Goal: Information Seeking & Learning: Learn about a topic

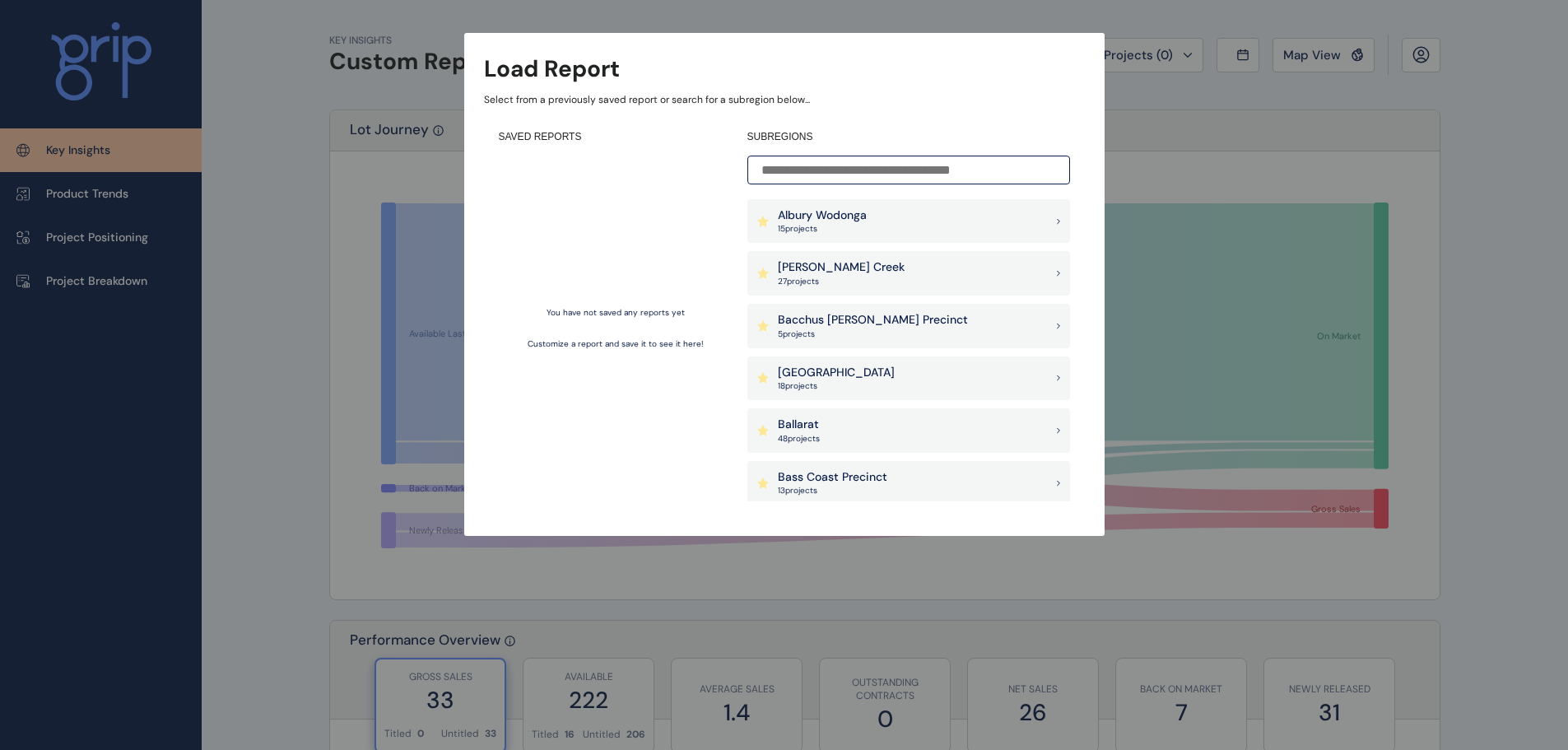
click at [1458, 439] on div "Load Report Select from a previously saved report or search for a subregion bel…" at bounding box center [784, 252] width 1568 height 504
click at [425, 200] on div "Load Report Select from a previously saved report or search for a subregion bel…" at bounding box center [784, 252] width 1568 height 504
click at [377, 328] on div "Load Report Select from a previously saved report or search for a subregion bel…" at bounding box center [784, 252] width 1568 height 504
click at [293, 237] on div "Load Report Select from a previously saved report or search for a subregion bel…" at bounding box center [784, 252] width 1568 height 504
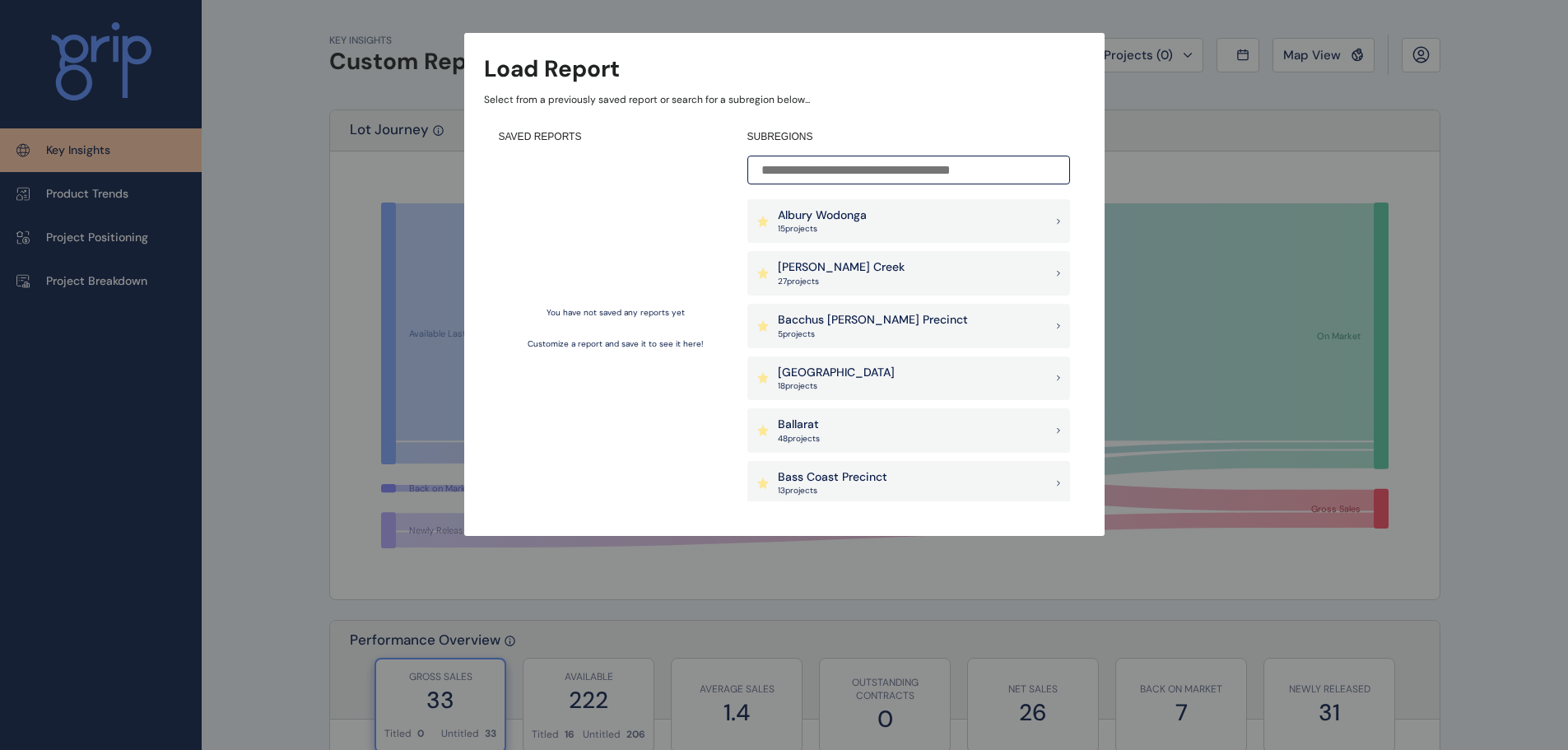
click at [146, 187] on div "Load Report Select from a previously saved report or search for a subregion bel…" at bounding box center [784, 252] width 1568 height 504
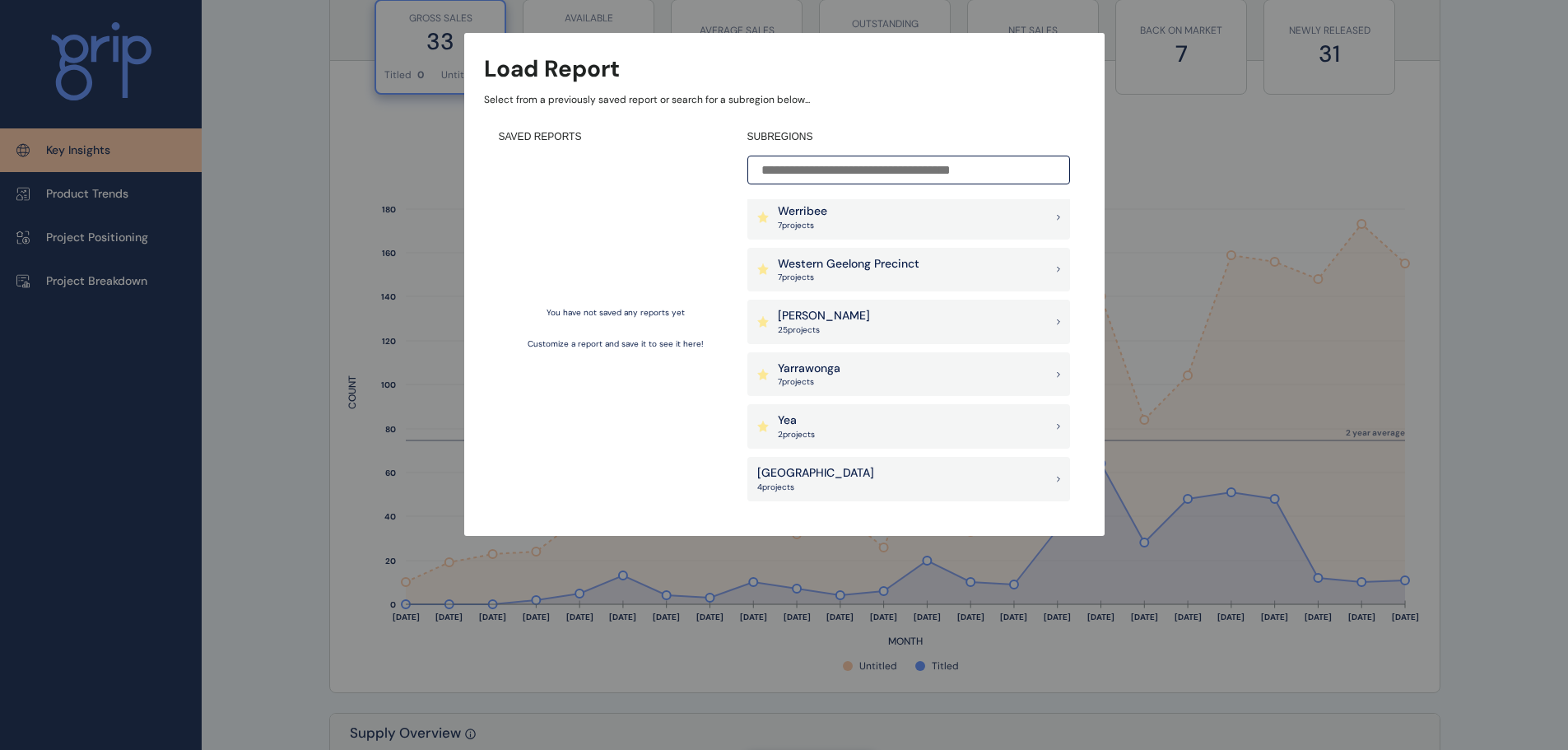
click at [887, 468] on div "Outer East 4 project s" at bounding box center [909, 479] width 323 height 45
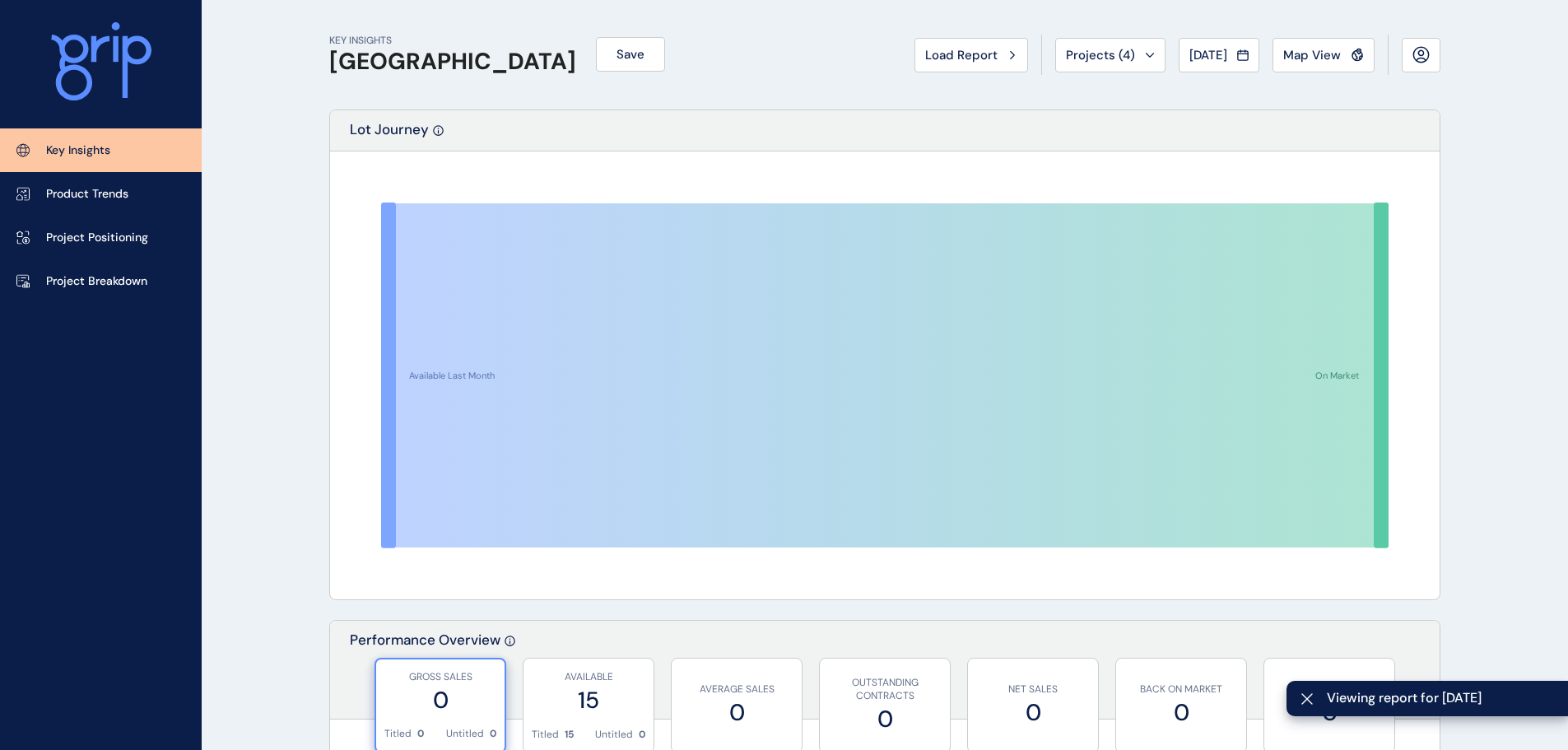
click at [1320, 56] on span "Map View" at bounding box center [1312, 55] width 58 height 17
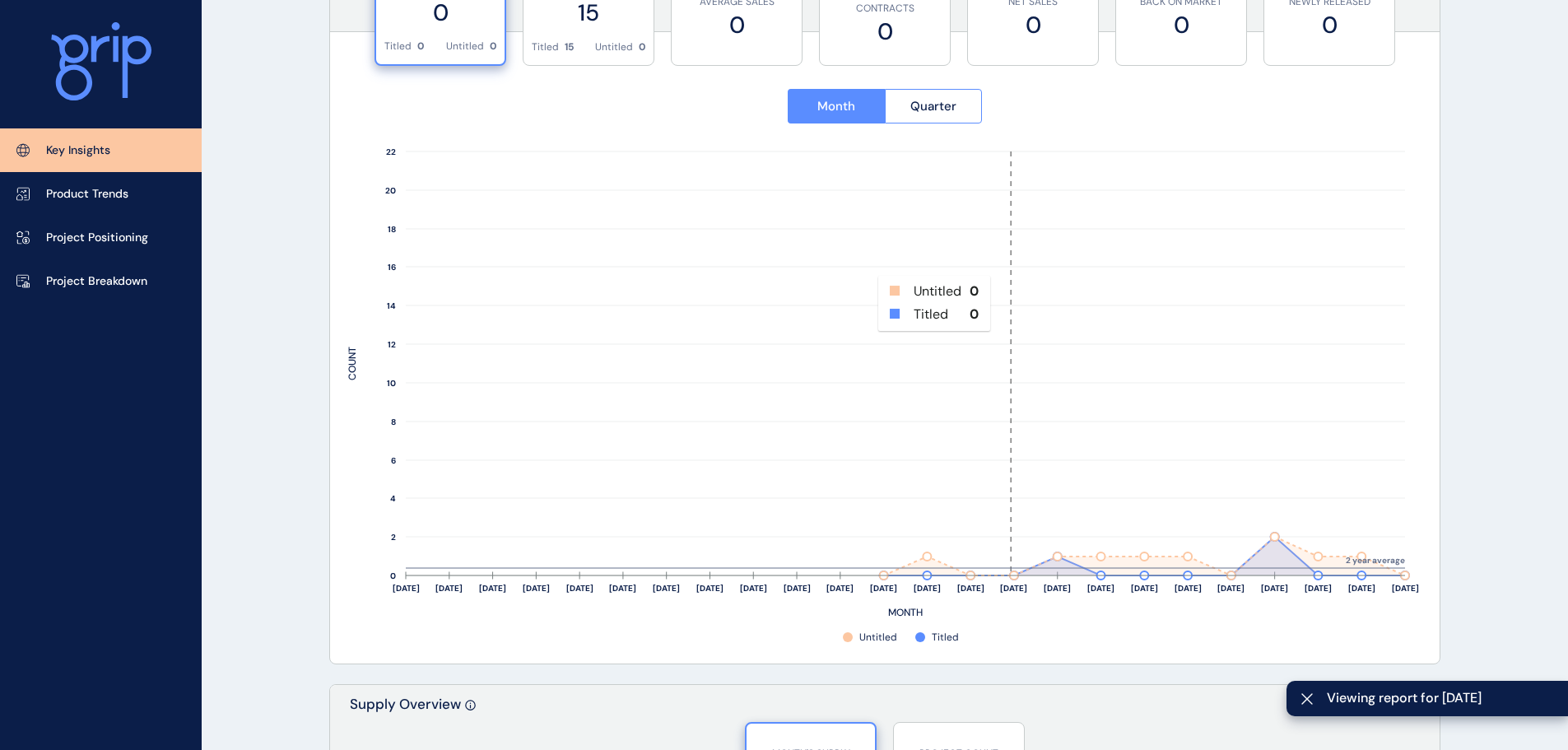
scroll to position [906, 0]
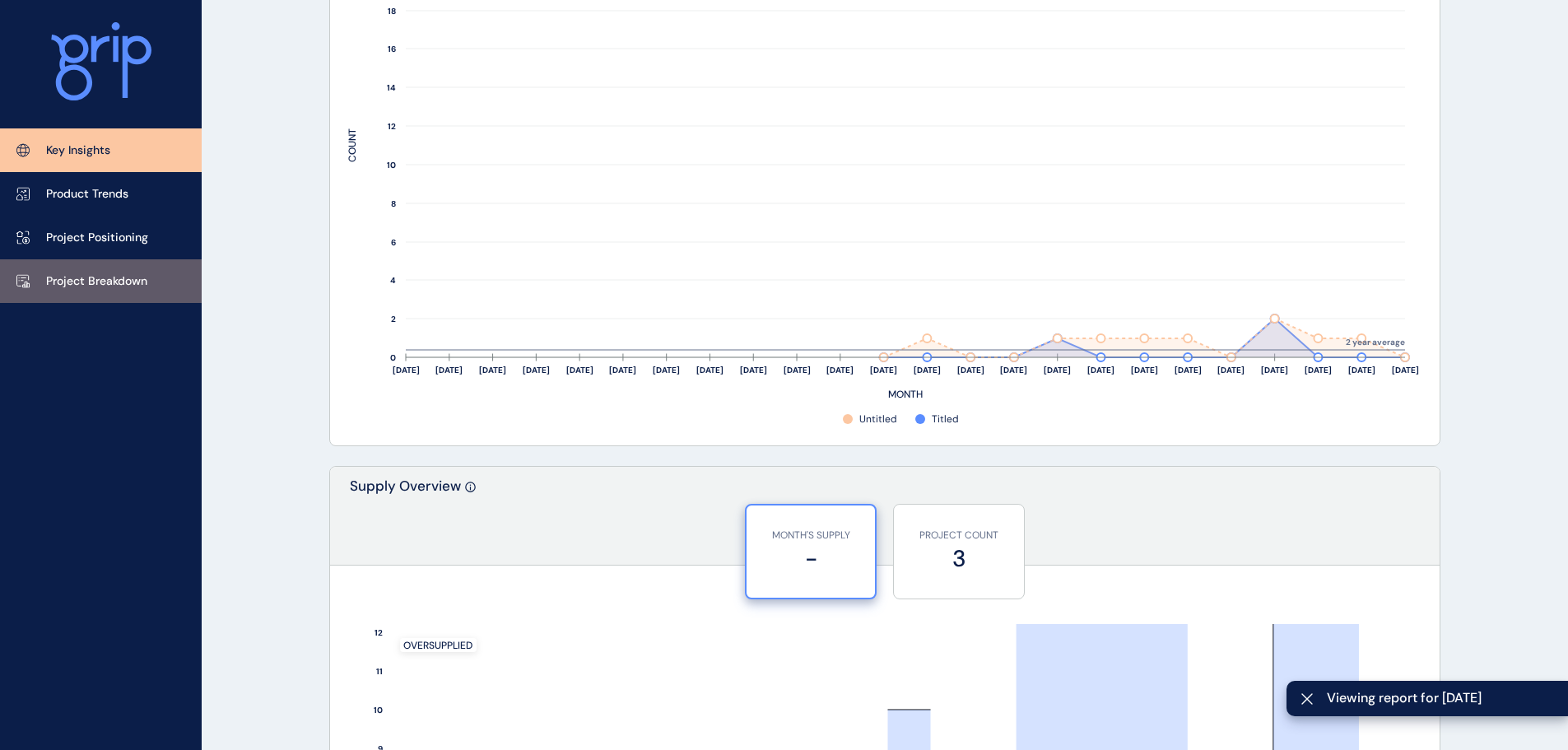
click at [100, 278] on p "Project Breakdown" at bounding box center [96, 282] width 101 height 17
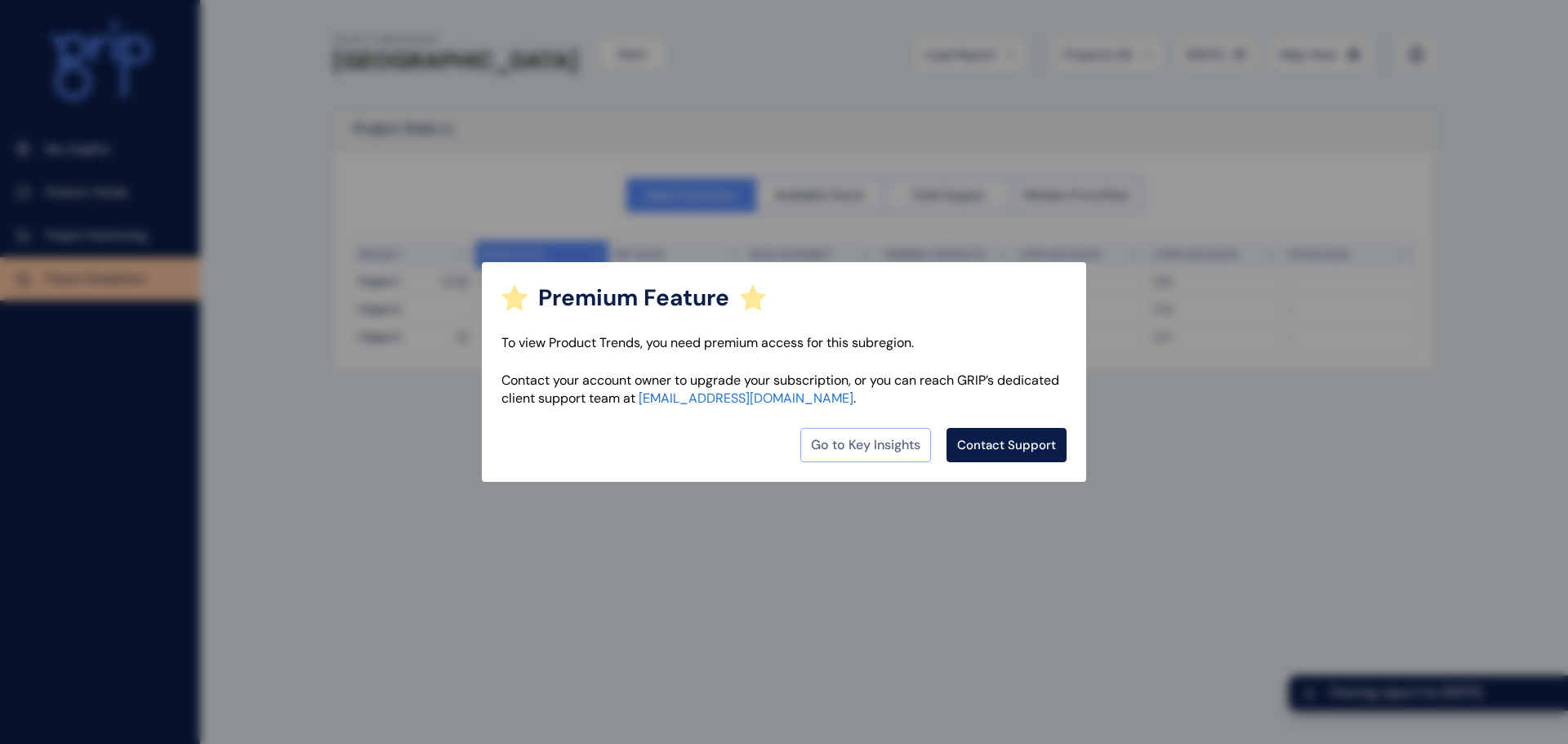
click at [833, 446] on link "Go to Key Insights" at bounding box center [866, 445] width 131 height 34
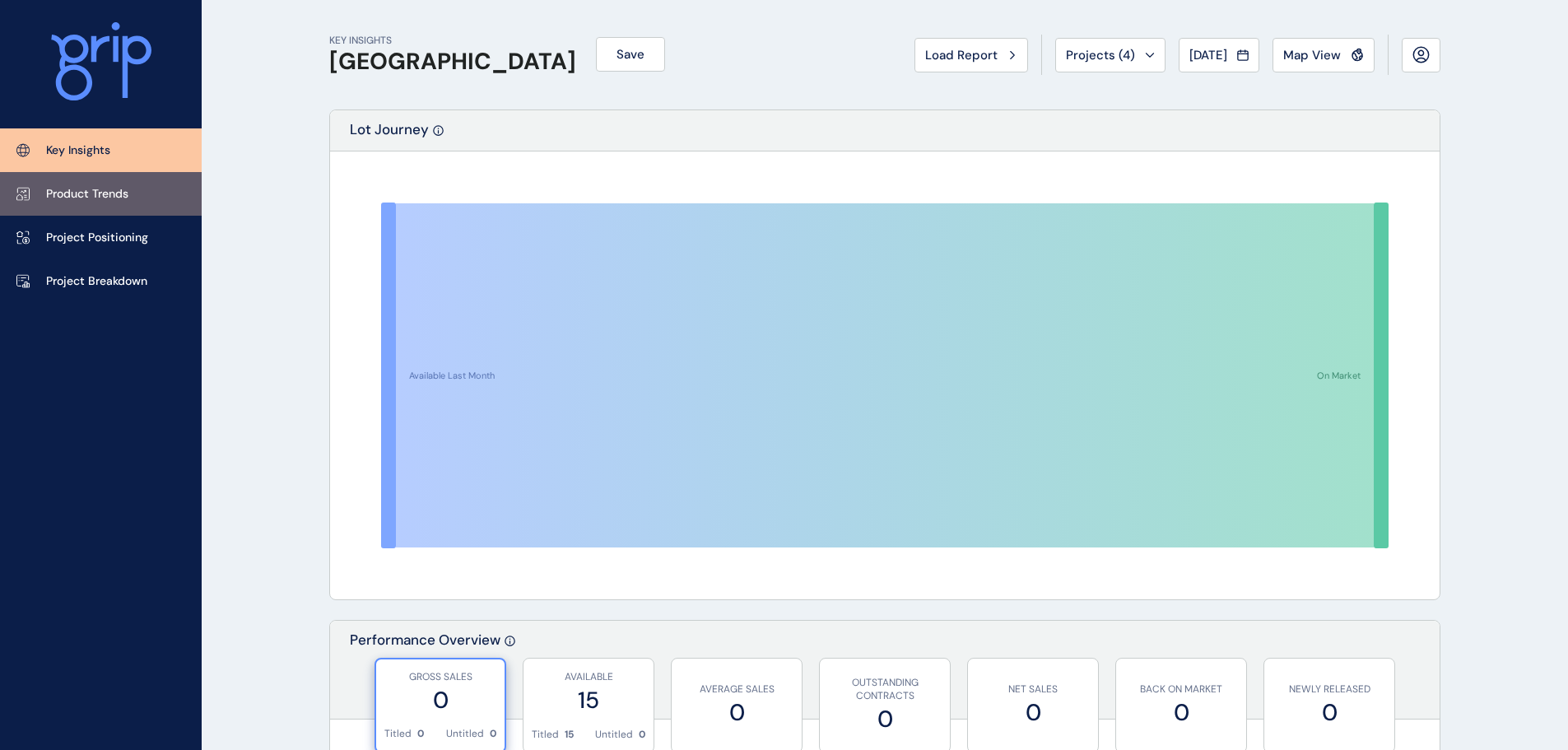
click at [89, 180] on link "Product Trends" at bounding box center [101, 194] width 202 height 44
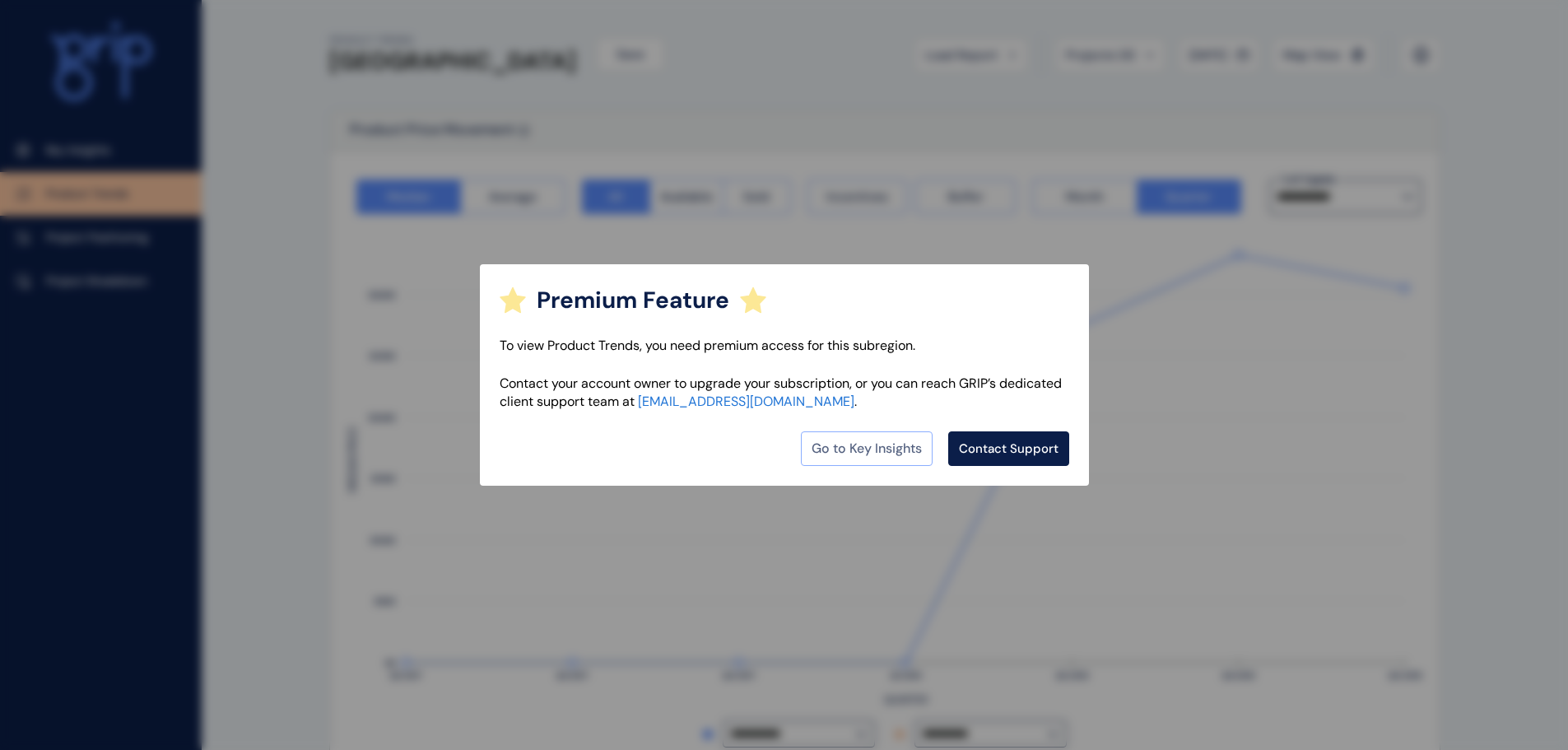
click at [862, 445] on link "Go to Key Insights" at bounding box center [866, 448] width 132 height 34
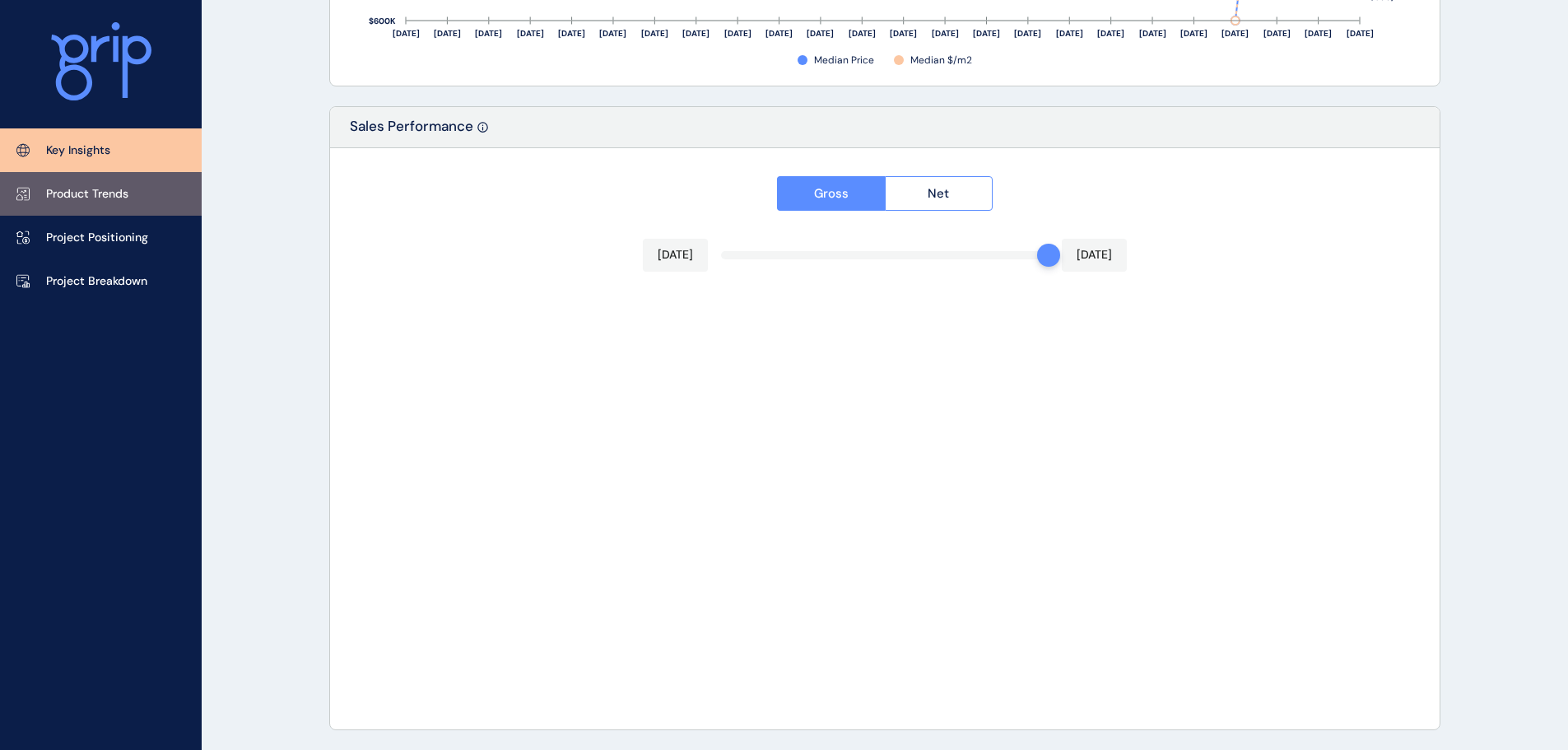
click at [115, 208] on link "Product Trends" at bounding box center [101, 194] width 202 height 44
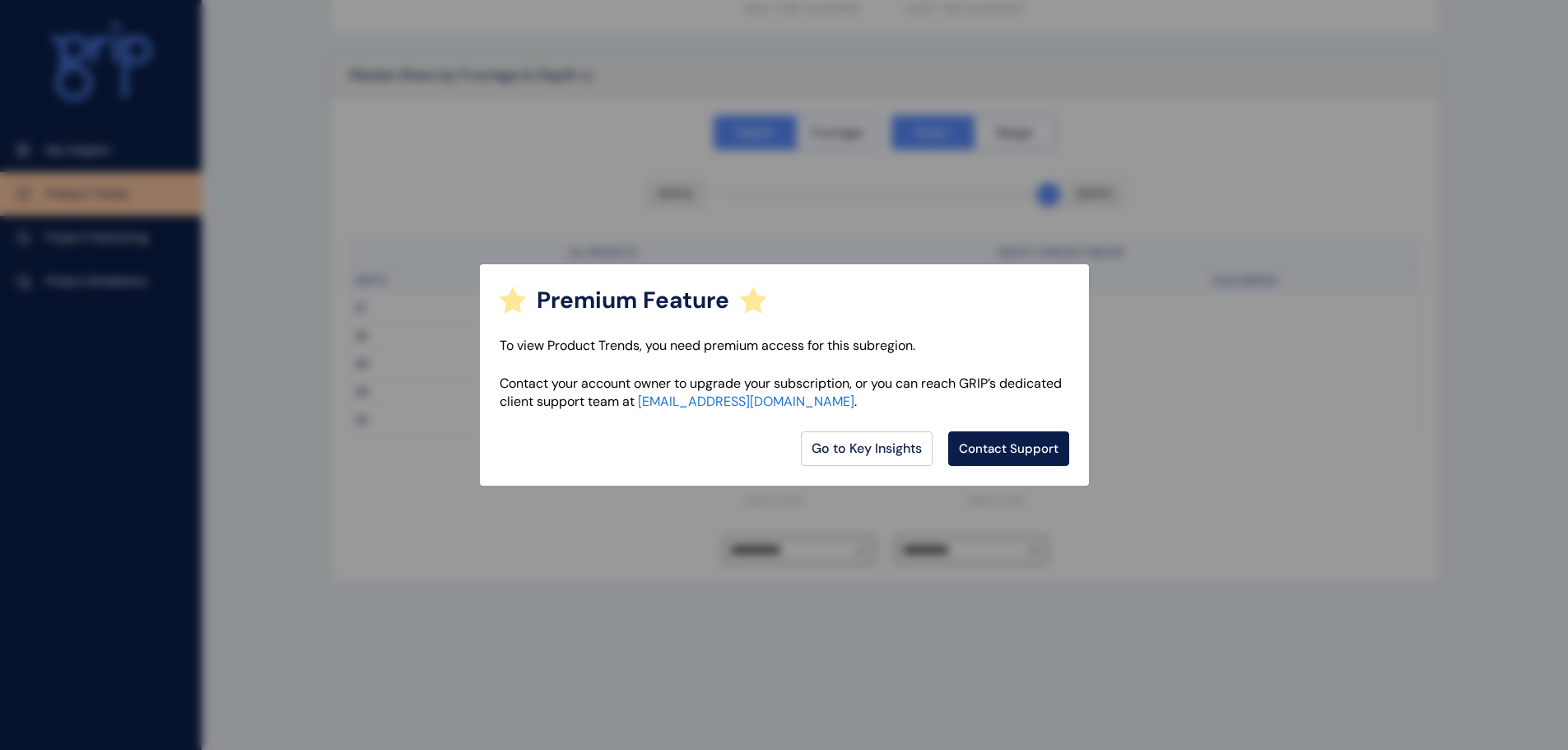
scroll to position [1176, 0]
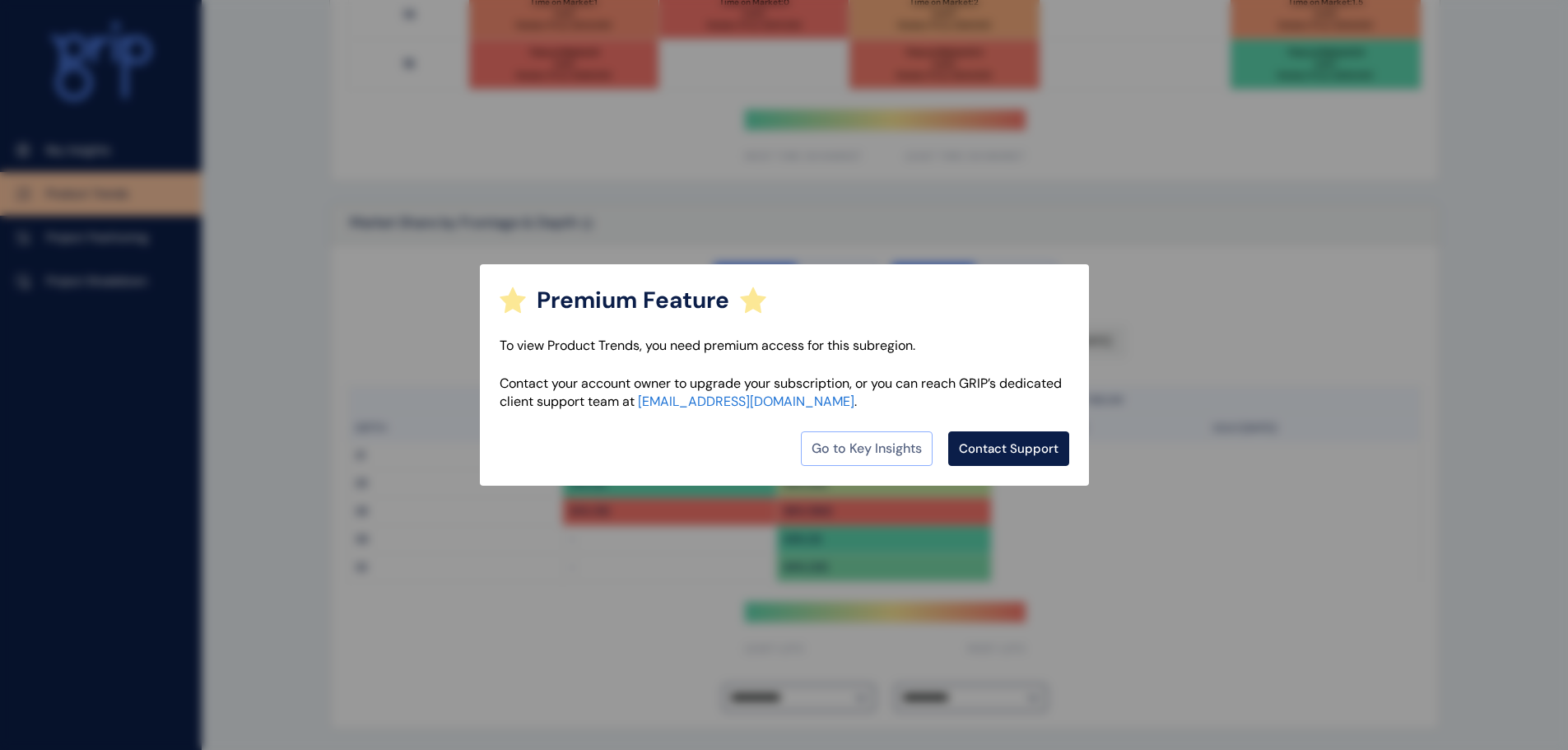
click at [853, 465] on link "Go to Key Insights" at bounding box center [866, 448] width 132 height 34
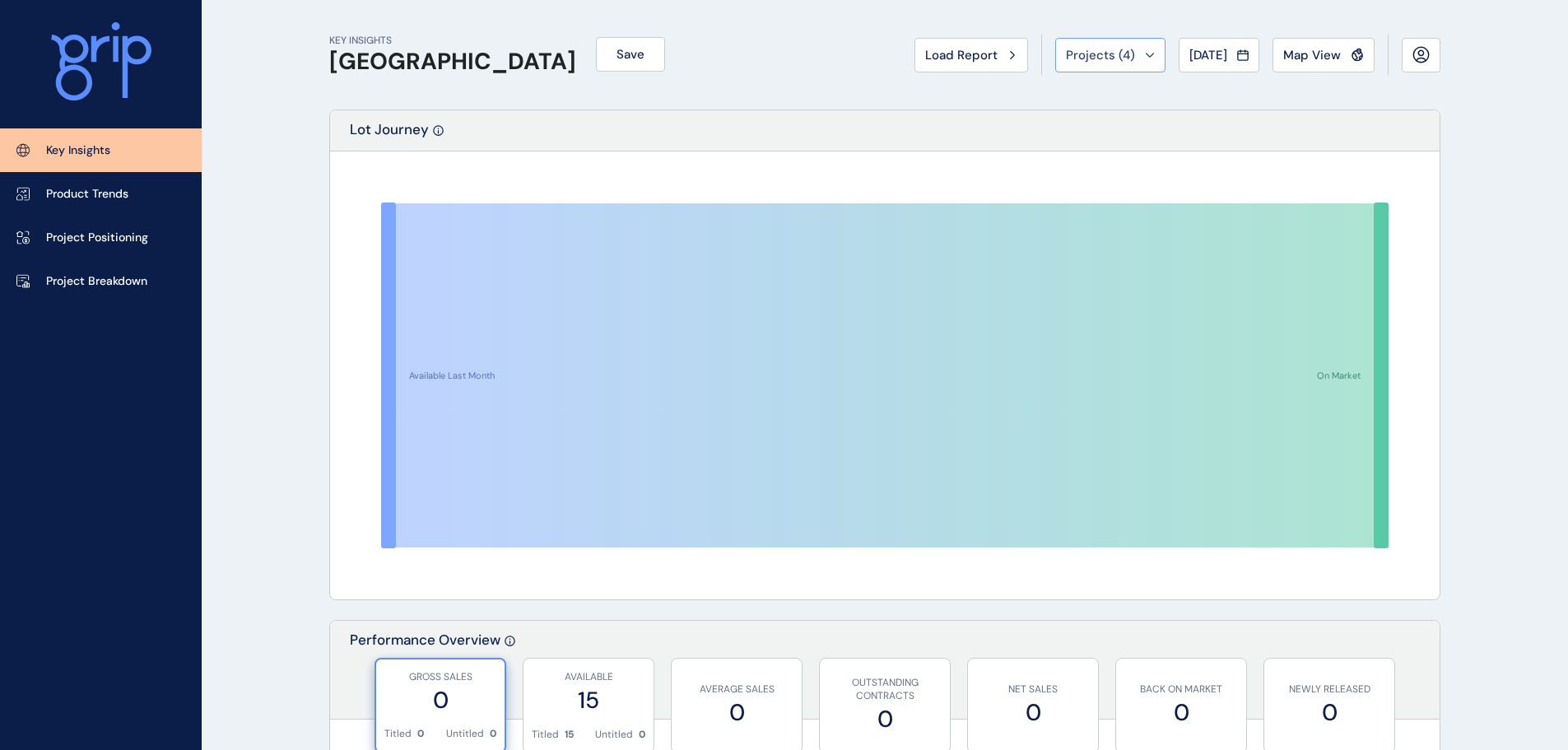
click at [1123, 68] on button "Projects ( 4 )" at bounding box center [1110, 54] width 110 height 34
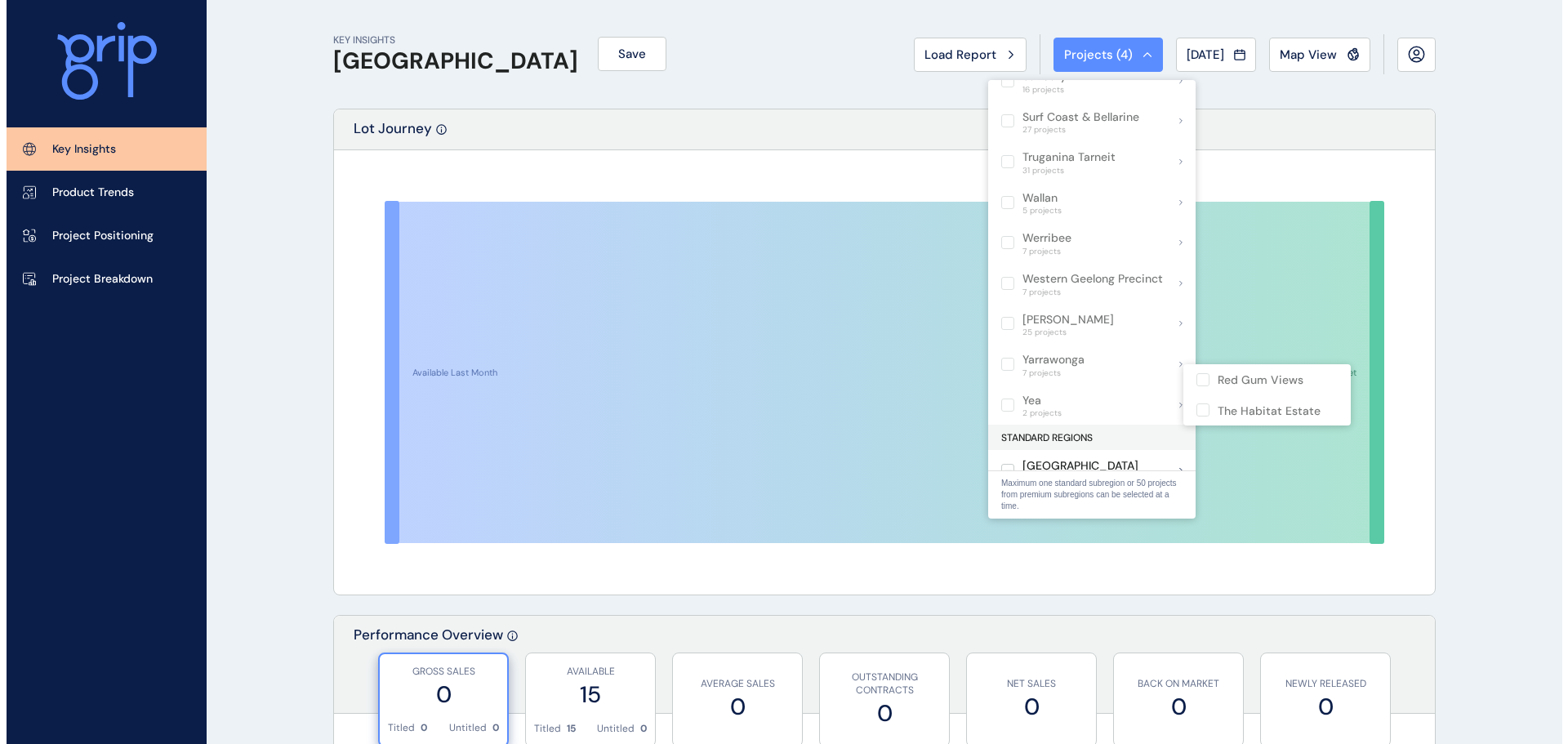
scroll to position [1271, 0]
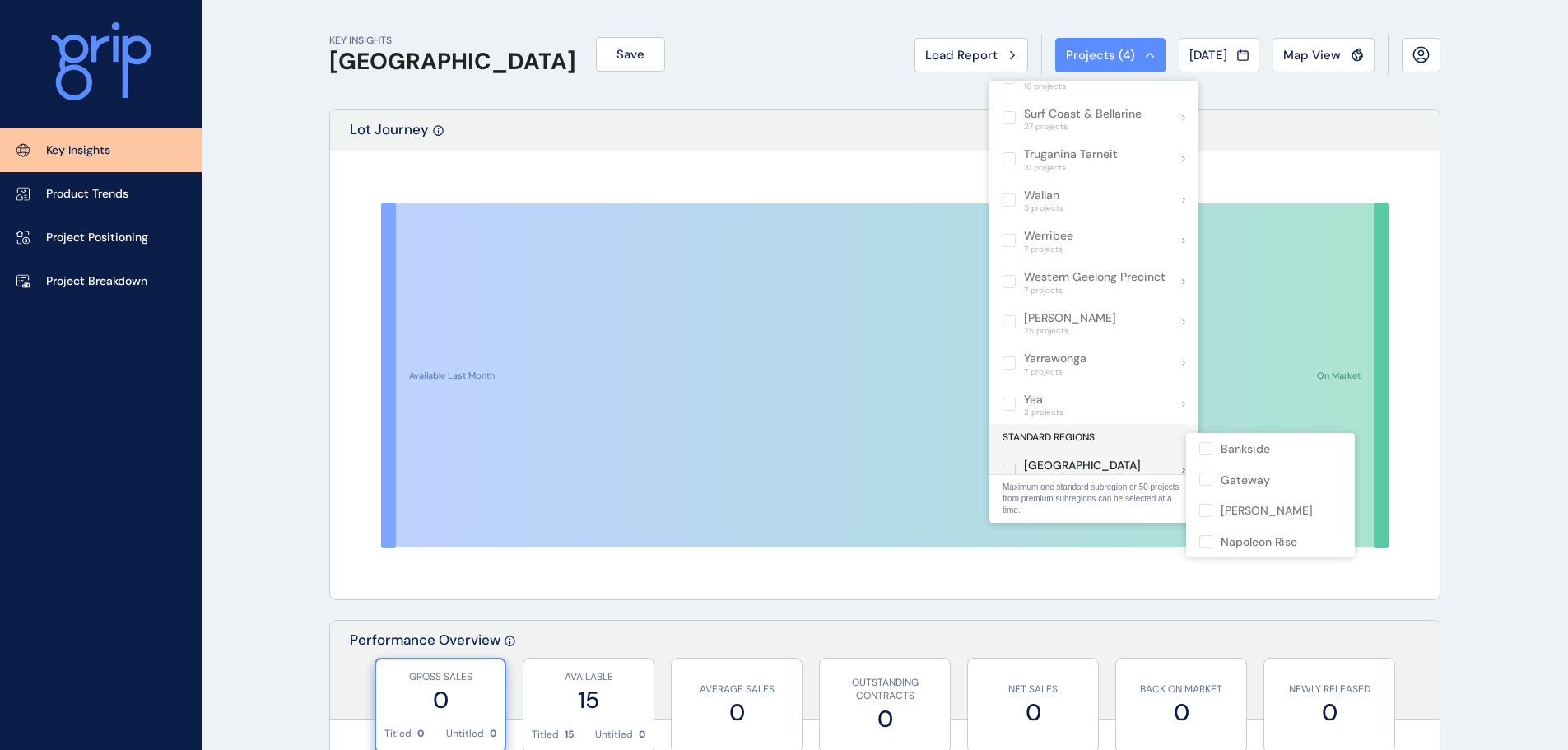
click at [1009, 463] on label at bounding box center [1009, 469] width 13 height 13
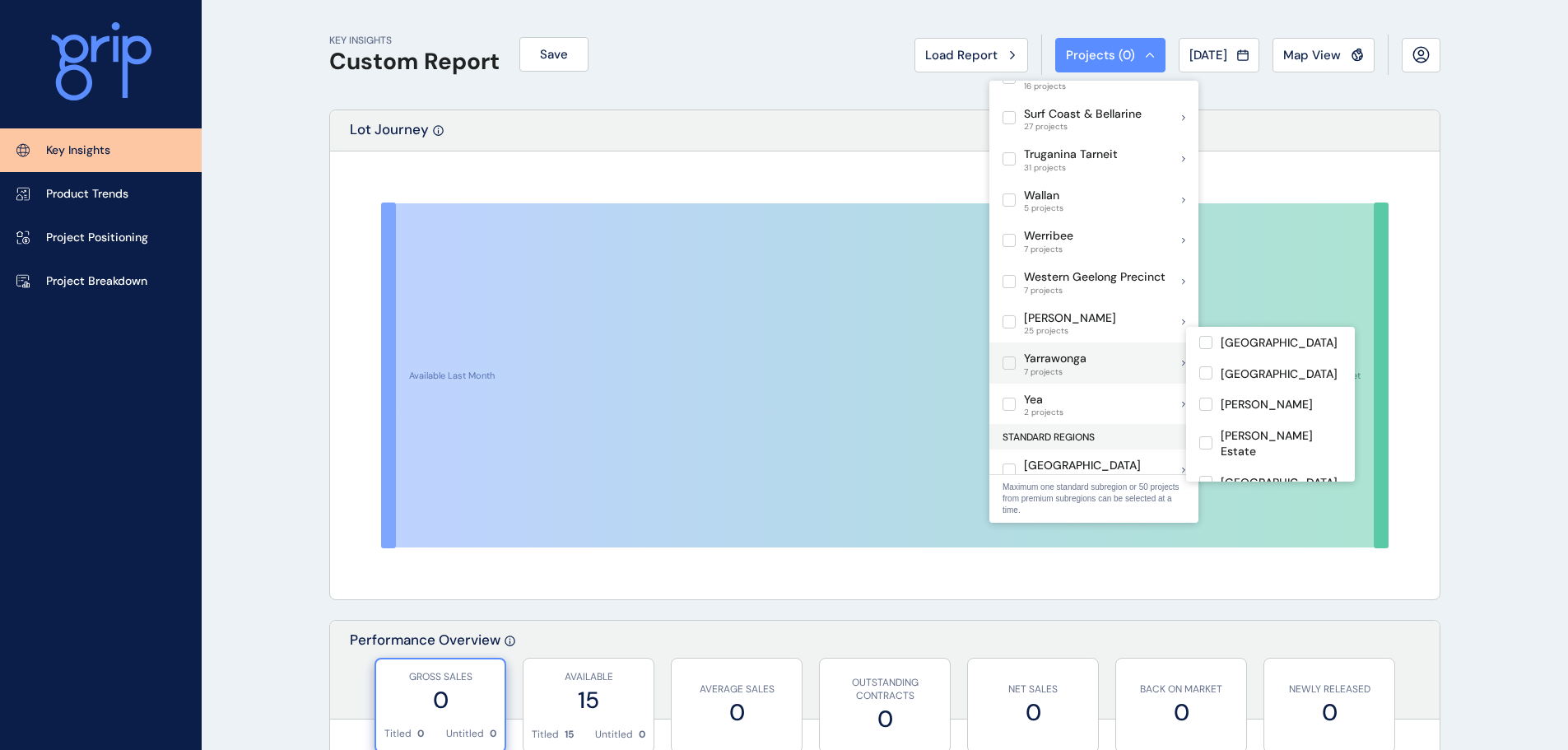
click at [1013, 356] on label at bounding box center [1009, 362] width 13 height 13
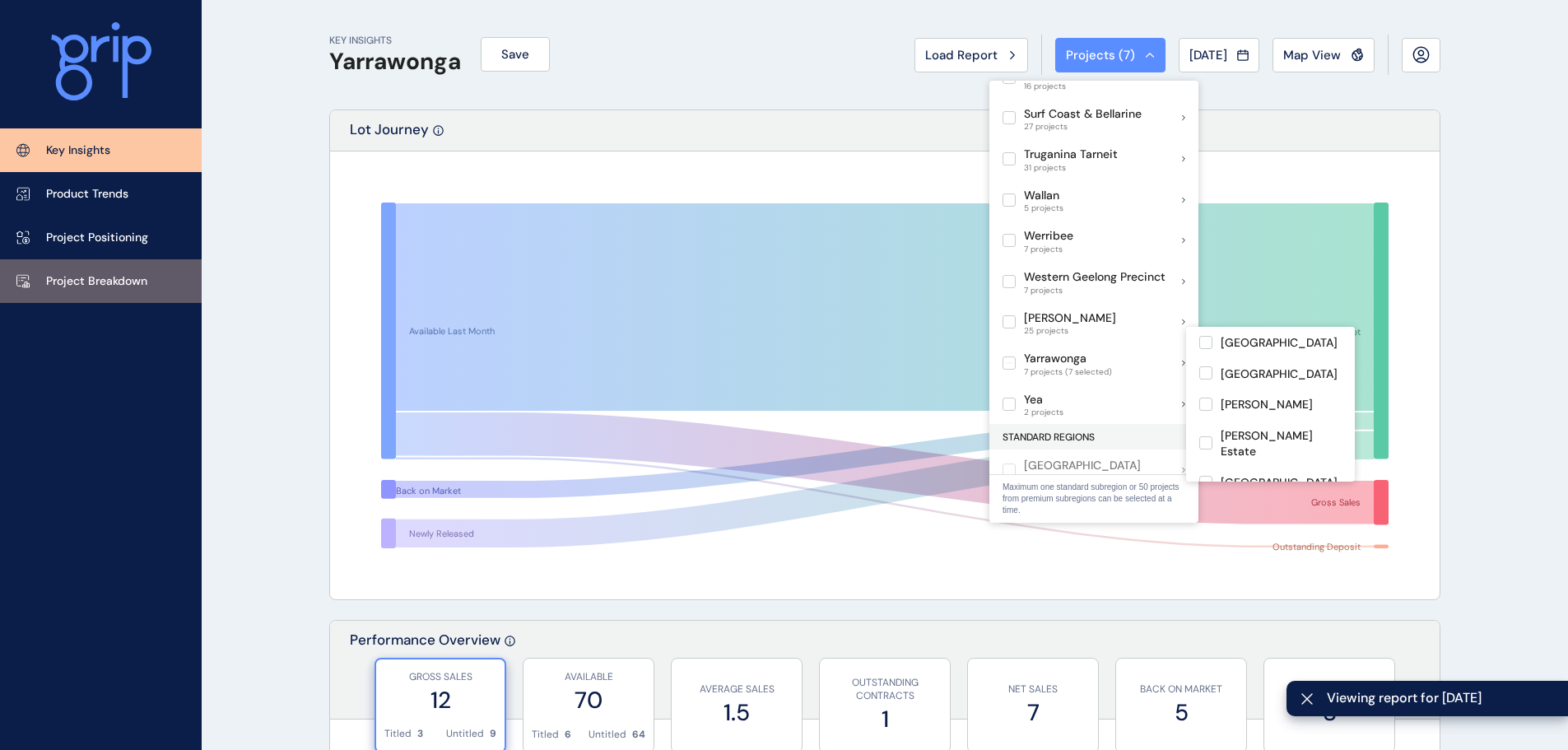
click at [65, 261] on link "Project Breakdown" at bounding box center [101, 282] width 202 height 44
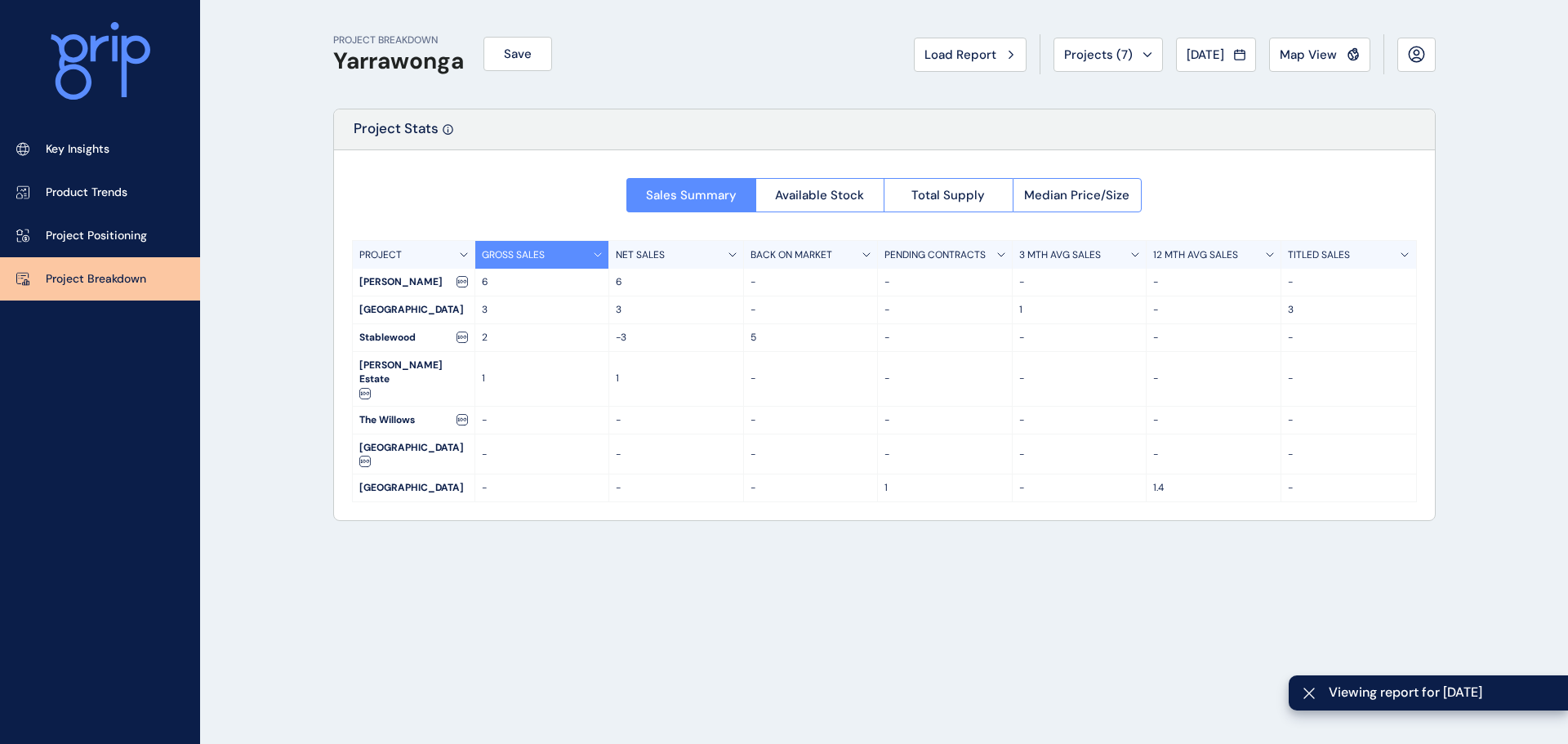
click at [144, 259] on link "Project Breakdown" at bounding box center [100, 279] width 200 height 44
click at [151, 243] on link "Project Positioning" at bounding box center [100, 236] width 200 height 44
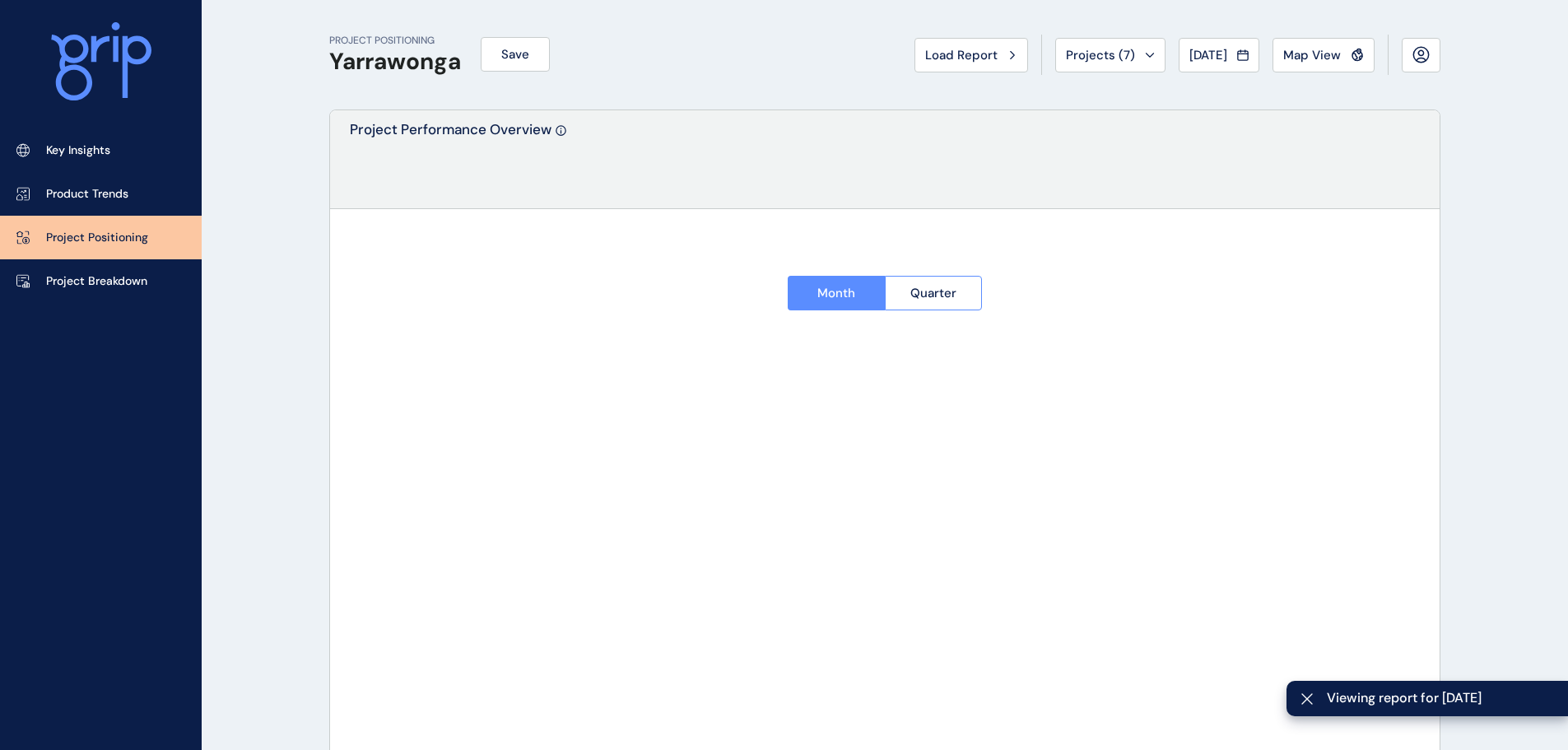
type input "**********"
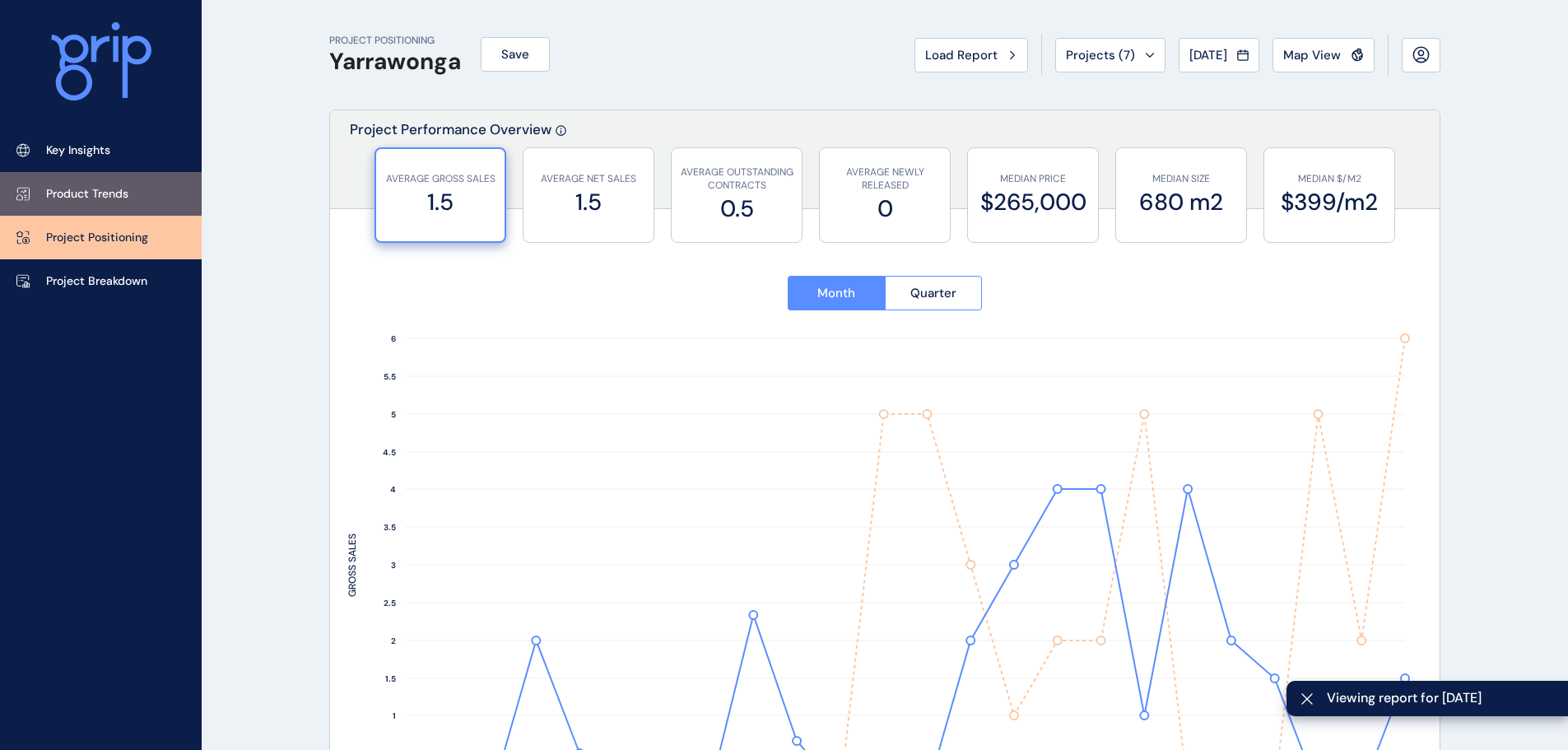
click at [156, 200] on link "Product Trends" at bounding box center [101, 194] width 202 height 44
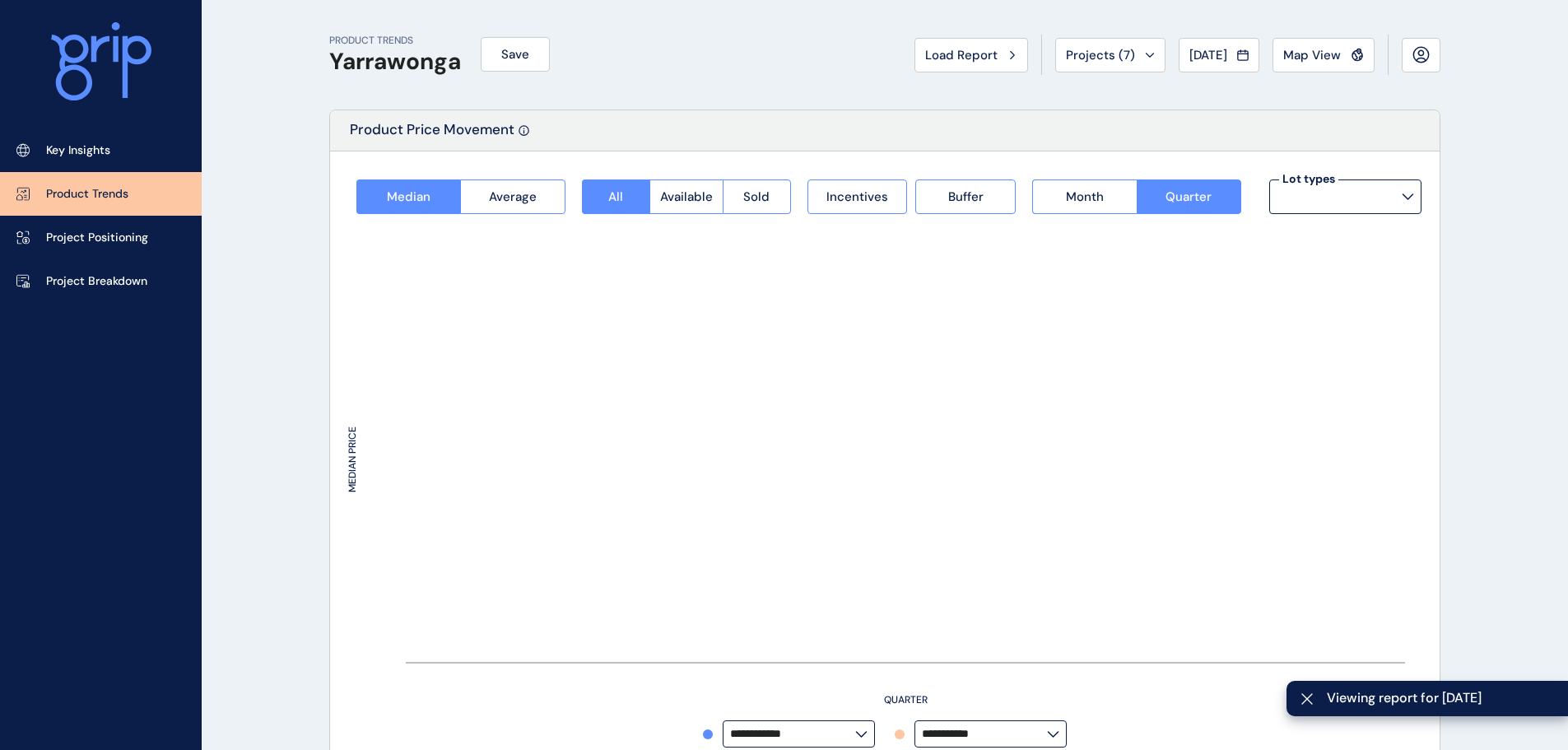
type input "*********"
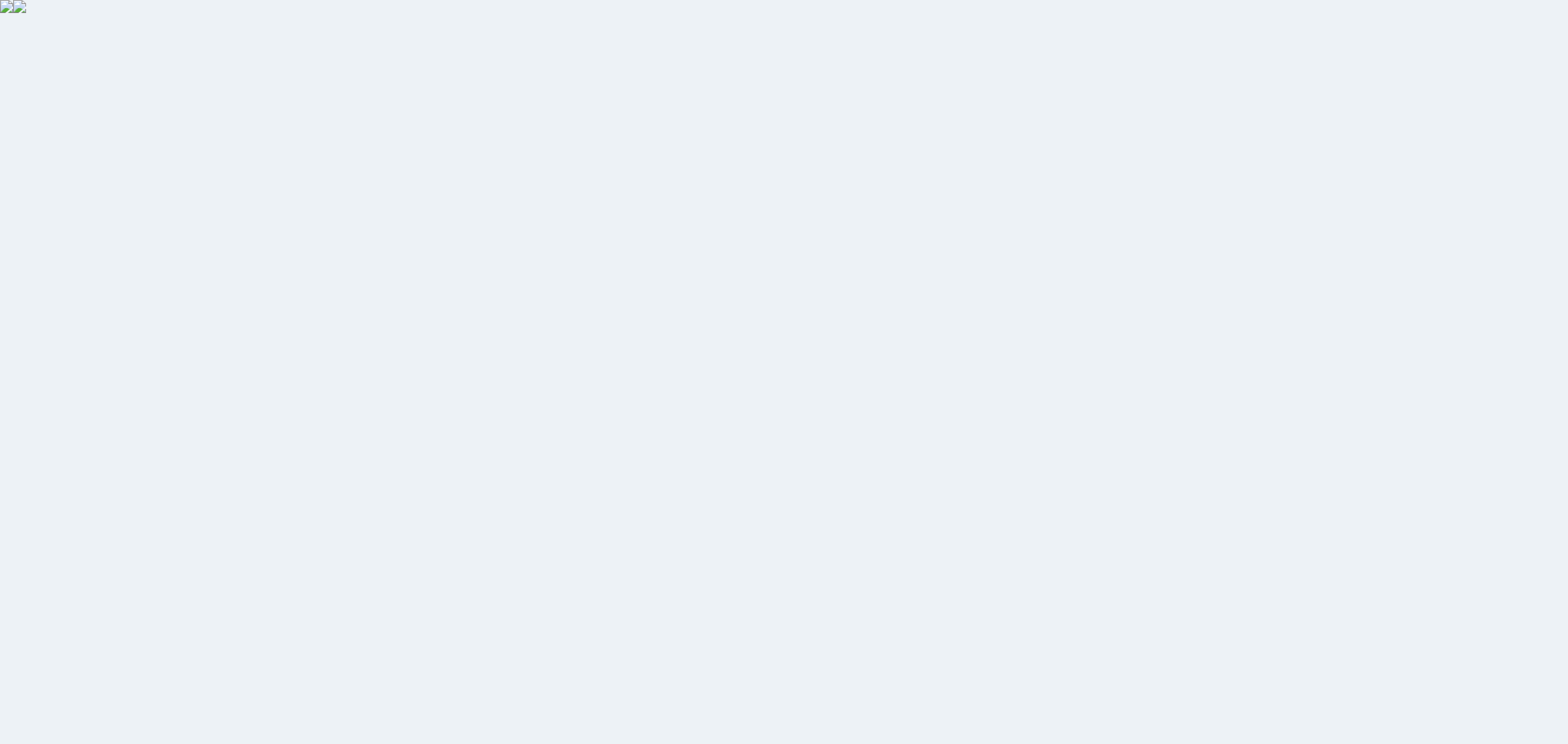
click at [155, 155] on html at bounding box center [784, 372] width 1568 height 744
click at [586, 278] on html at bounding box center [784, 372] width 1568 height 744
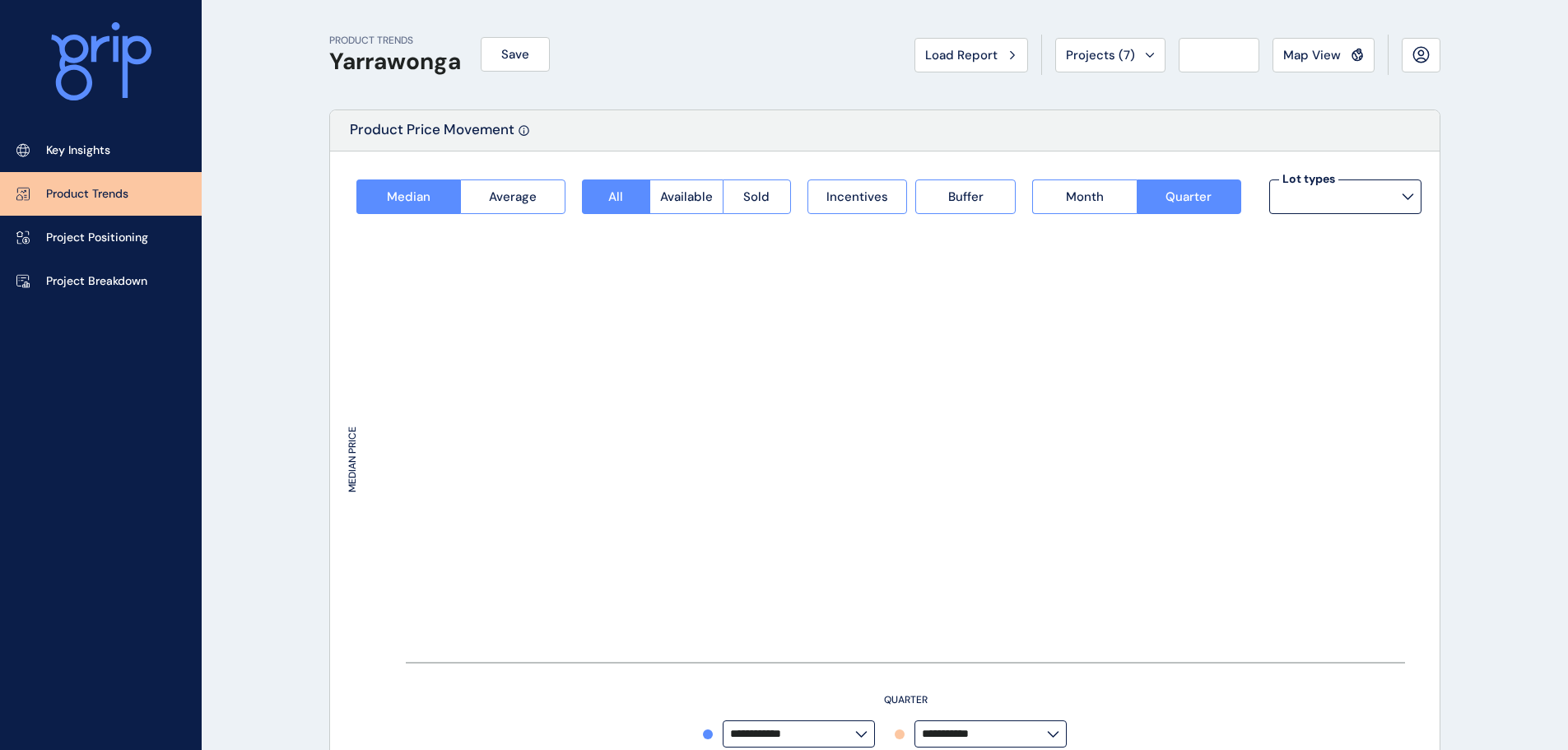
type input "*********"
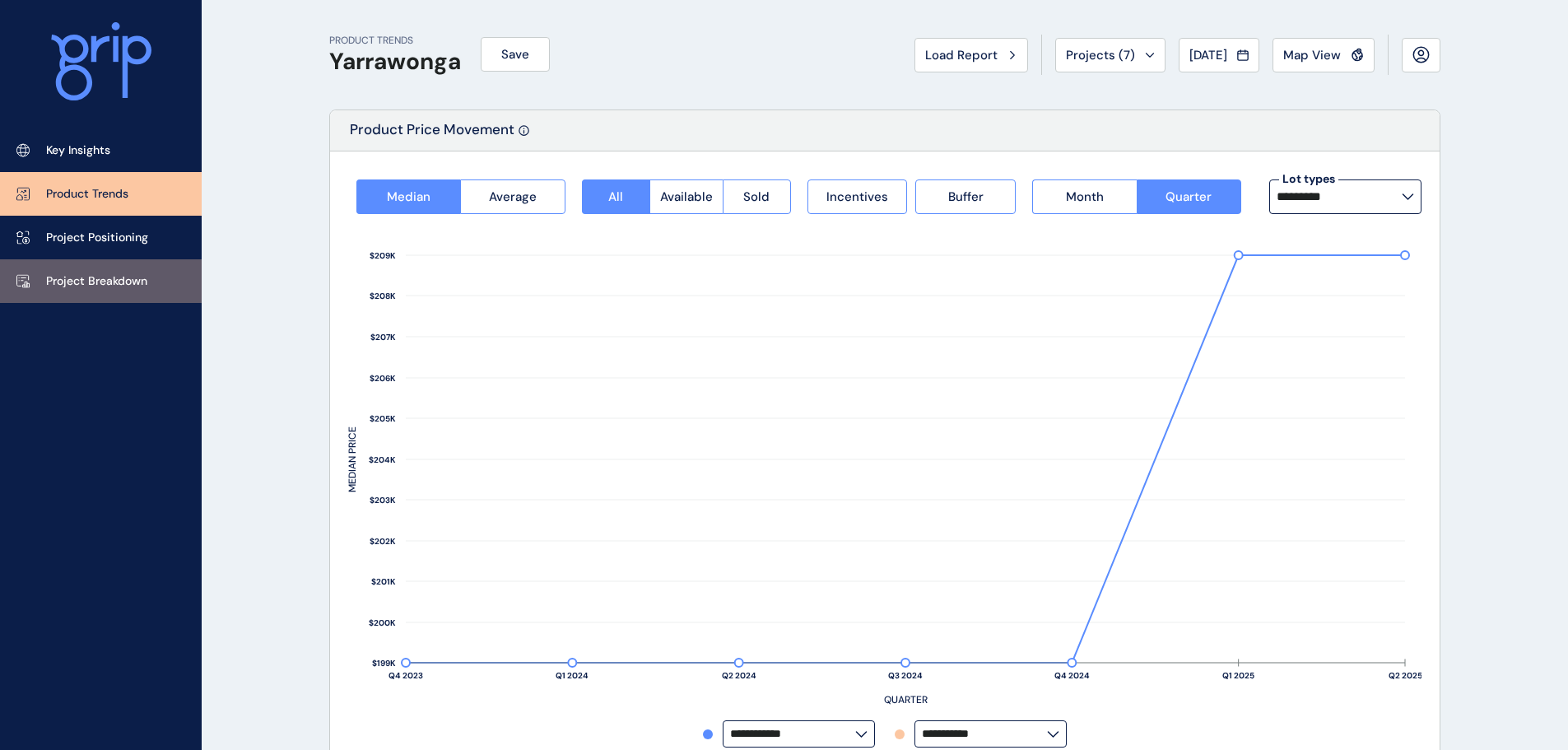
click at [52, 293] on link "Project Breakdown" at bounding box center [101, 282] width 202 height 44
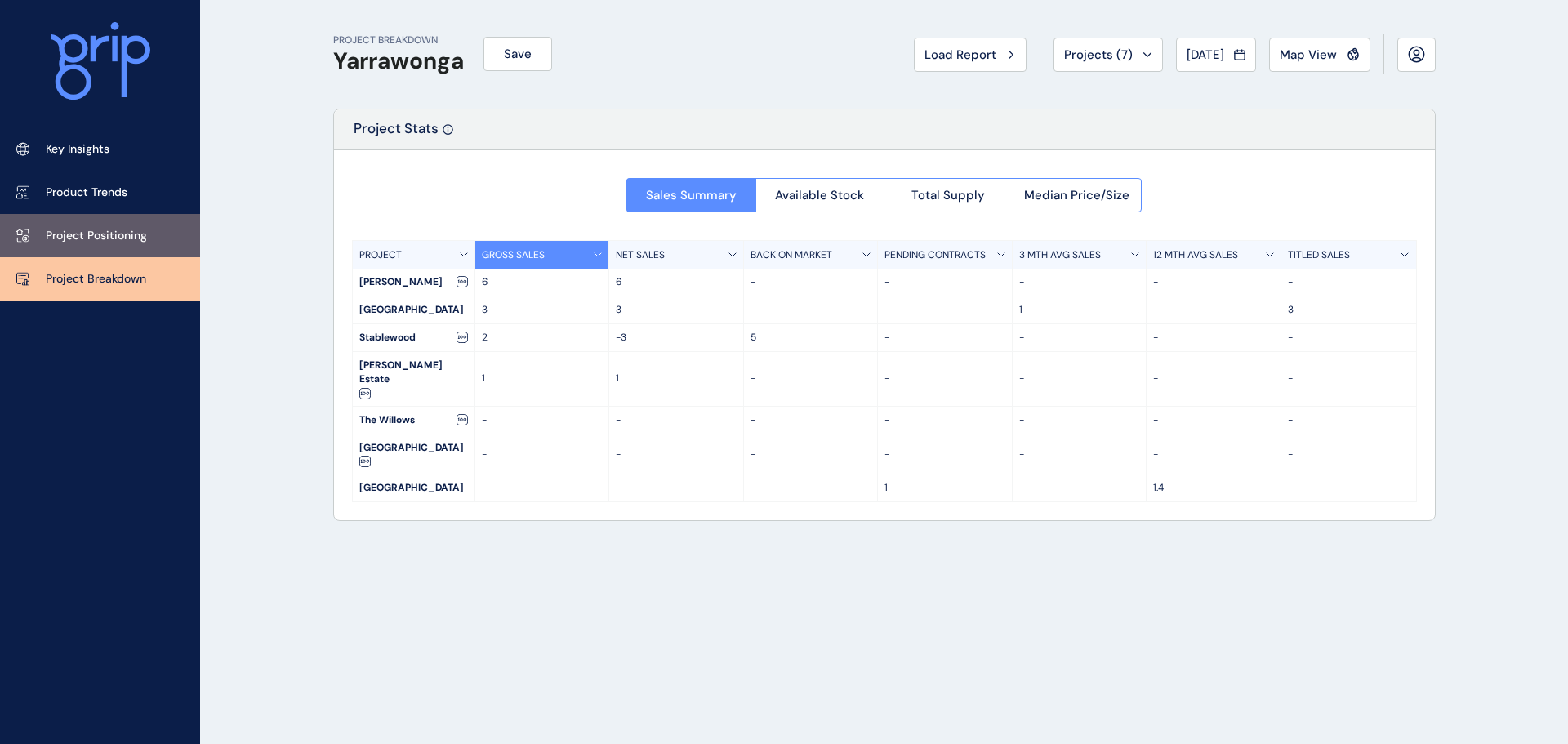
click at [95, 247] on link "Project Positioning" at bounding box center [100, 236] width 200 height 44
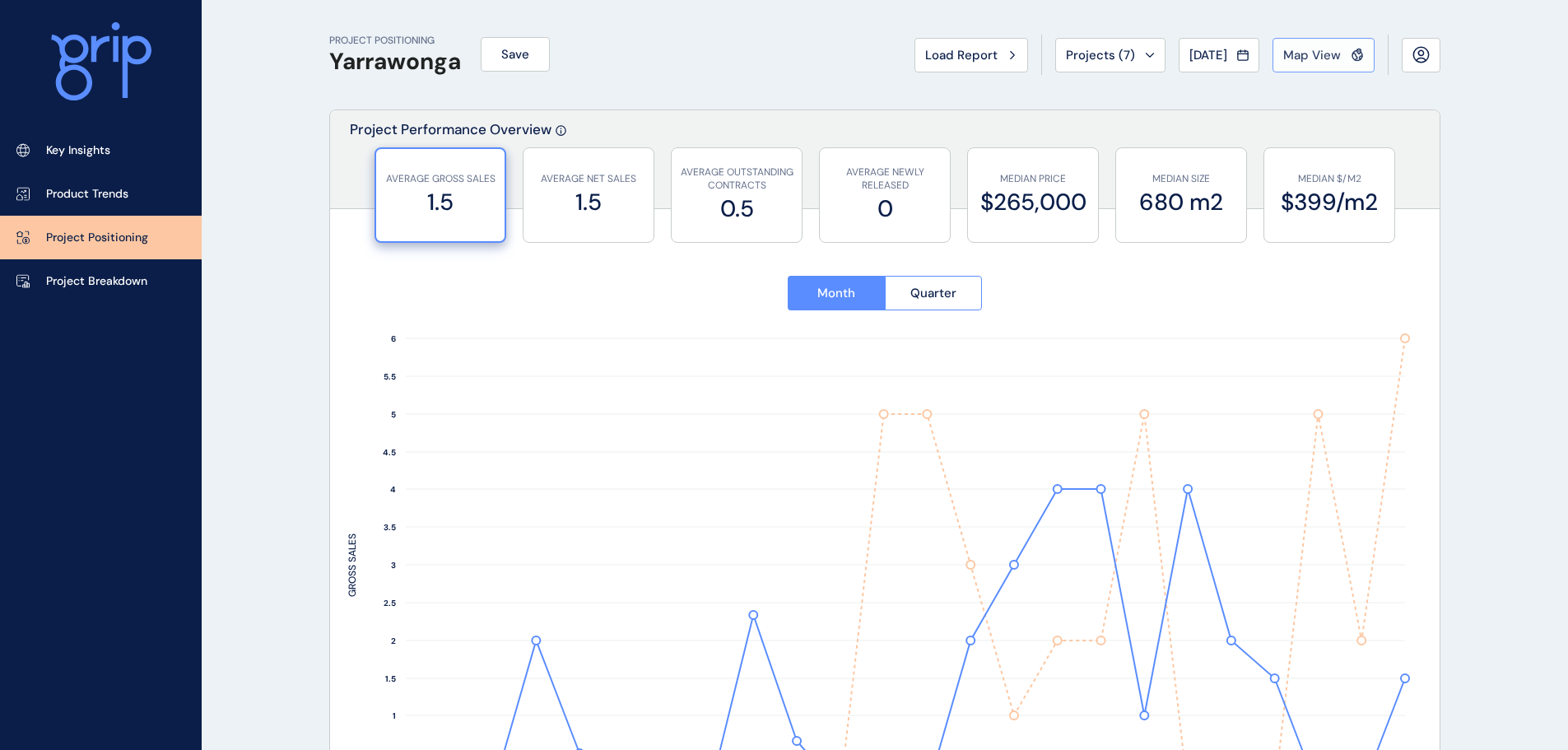
click at [1366, 51] on button "Map View" at bounding box center [1323, 54] width 102 height 34
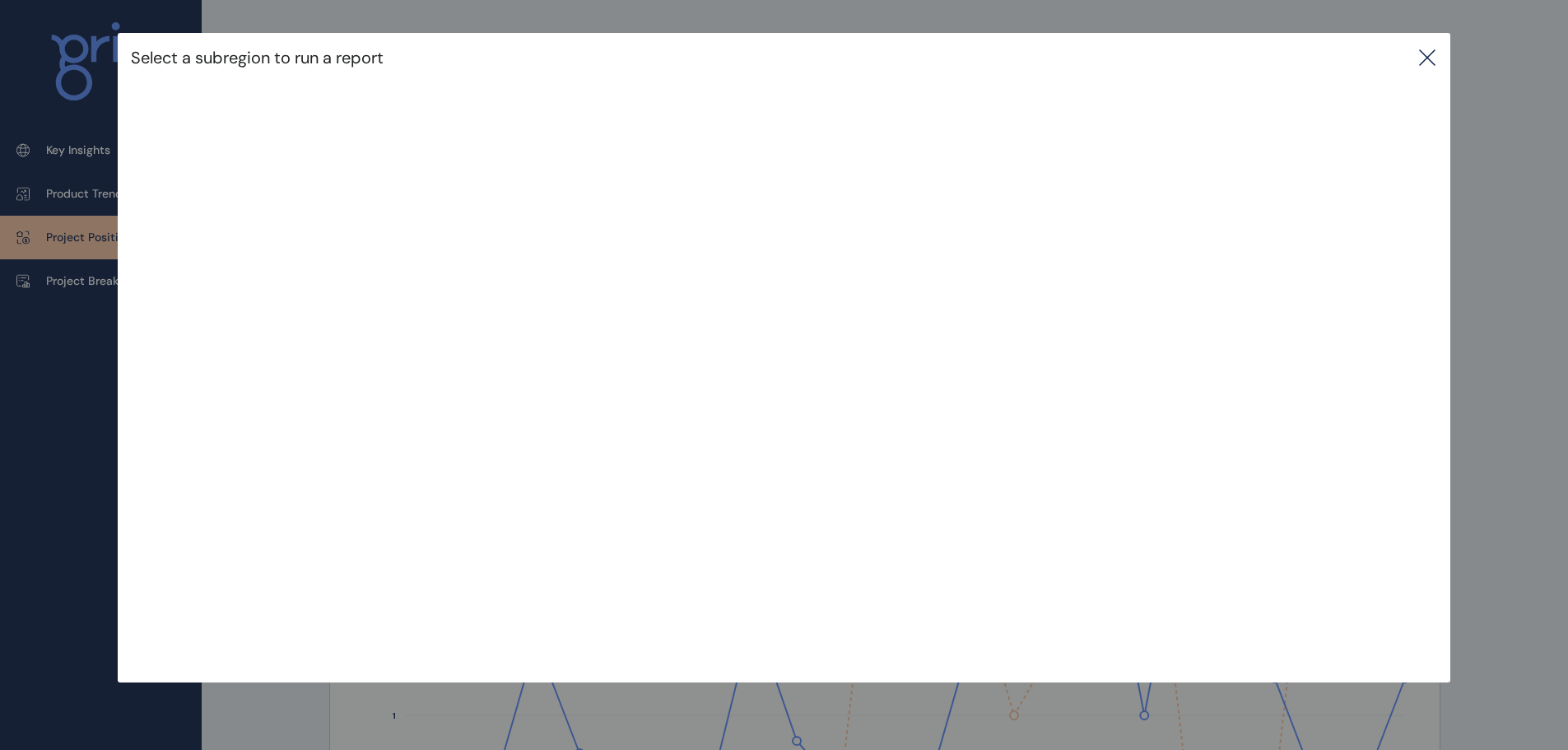
type input "**********"
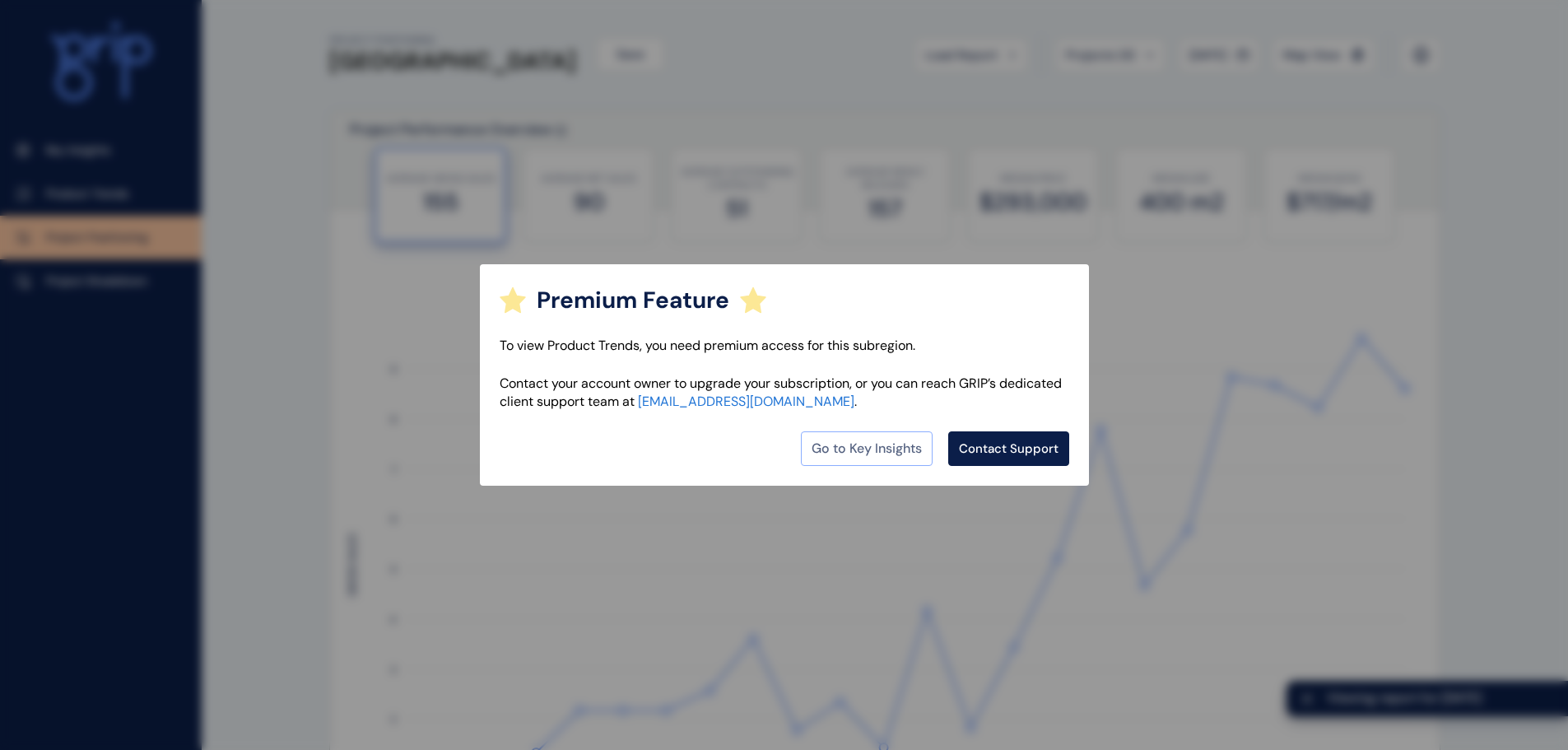
click at [837, 433] on link "Go to Key Insights" at bounding box center [866, 448] width 132 height 34
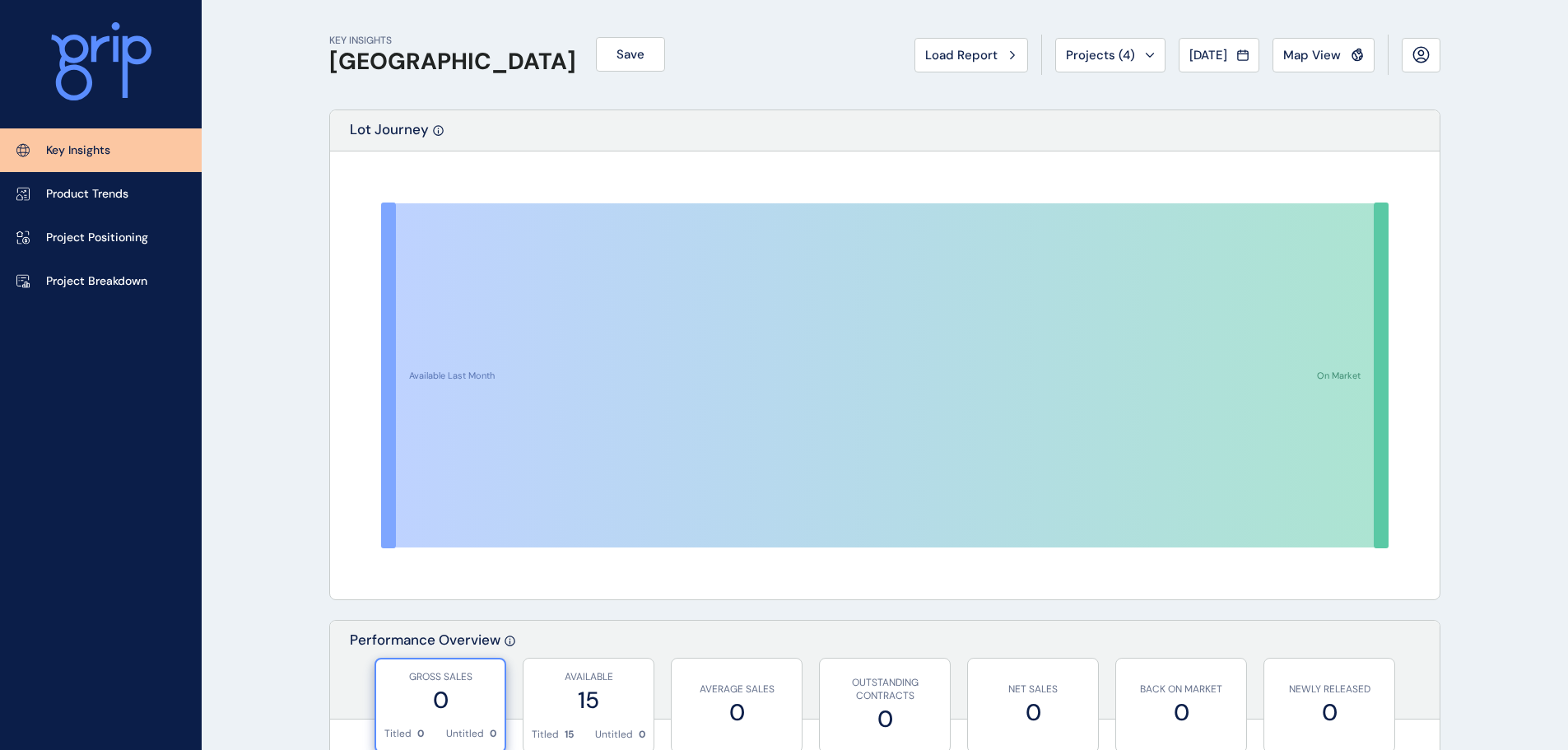
click at [656, 486] on icon at bounding box center [884, 375] width 978 height 344
click at [87, 207] on link "Product Trends" at bounding box center [101, 194] width 202 height 44
